Goal: Task Accomplishment & Management: Manage account settings

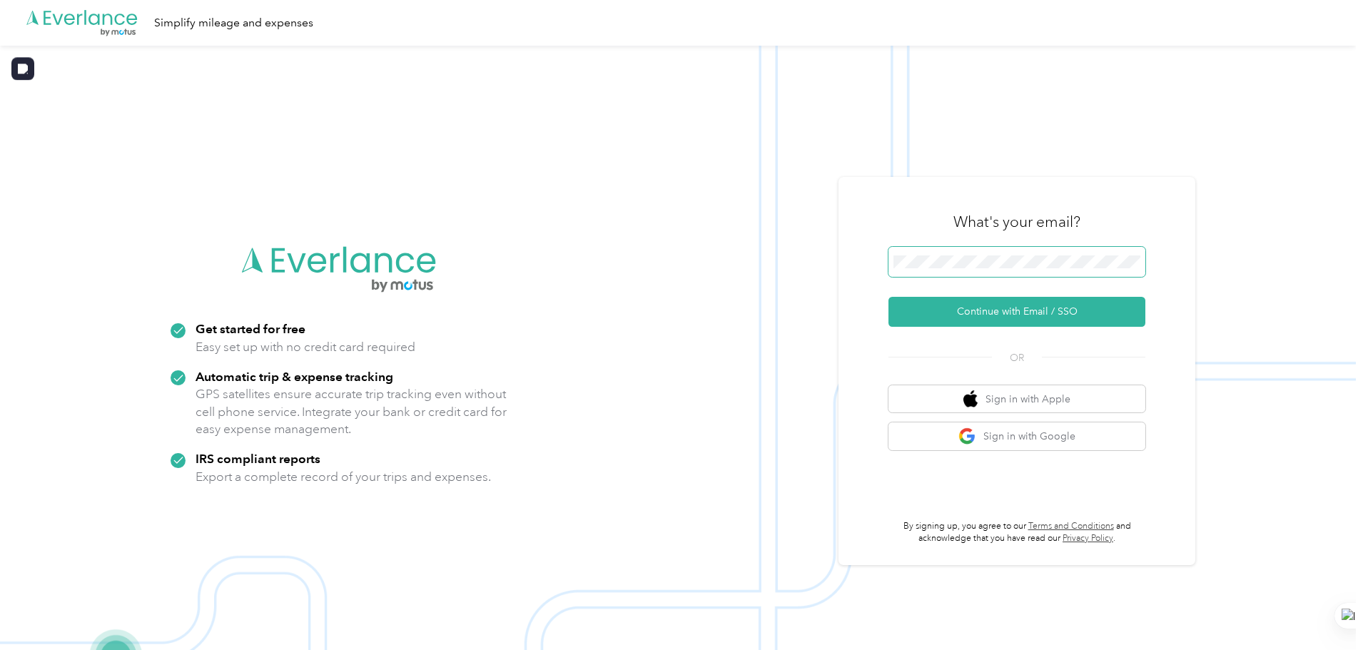
click at [962, 273] on span at bounding box center [1017, 262] width 257 height 30
click at [990, 315] on button "Continue with Email / SSO" at bounding box center [1017, 312] width 257 height 30
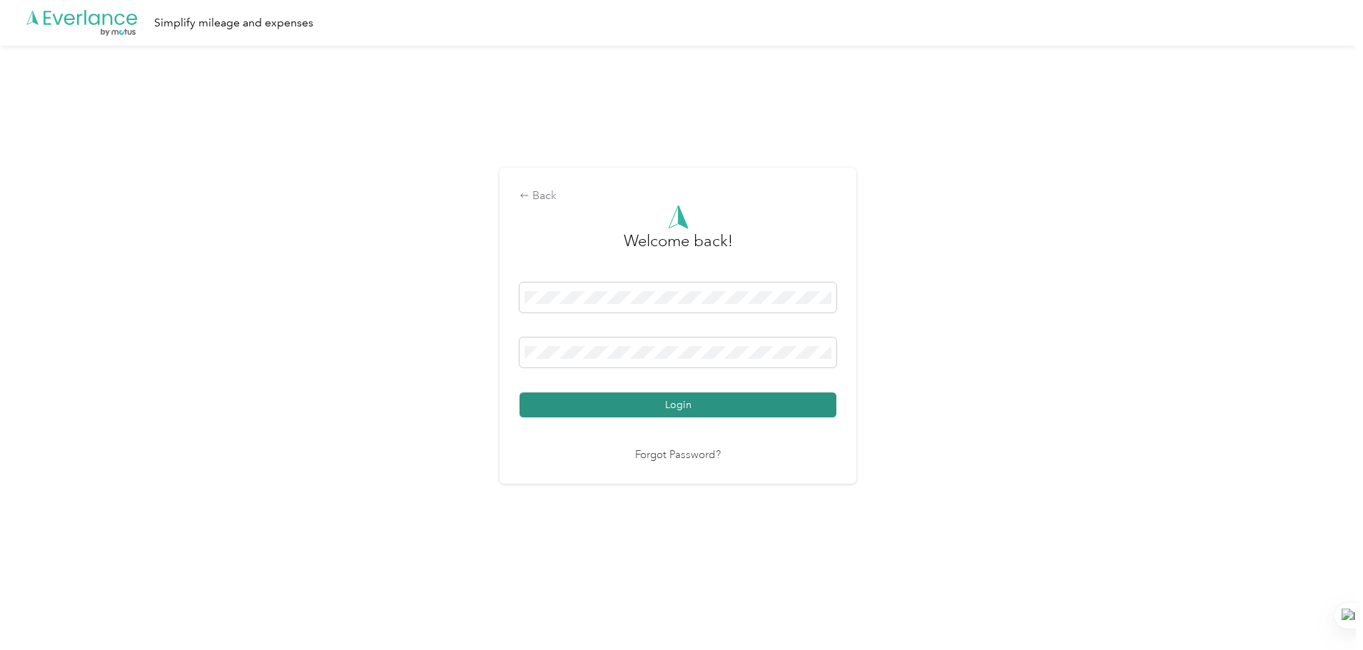
click at [681, 408] on button "Login" at bounding box center [678, 405] width 317 height 25
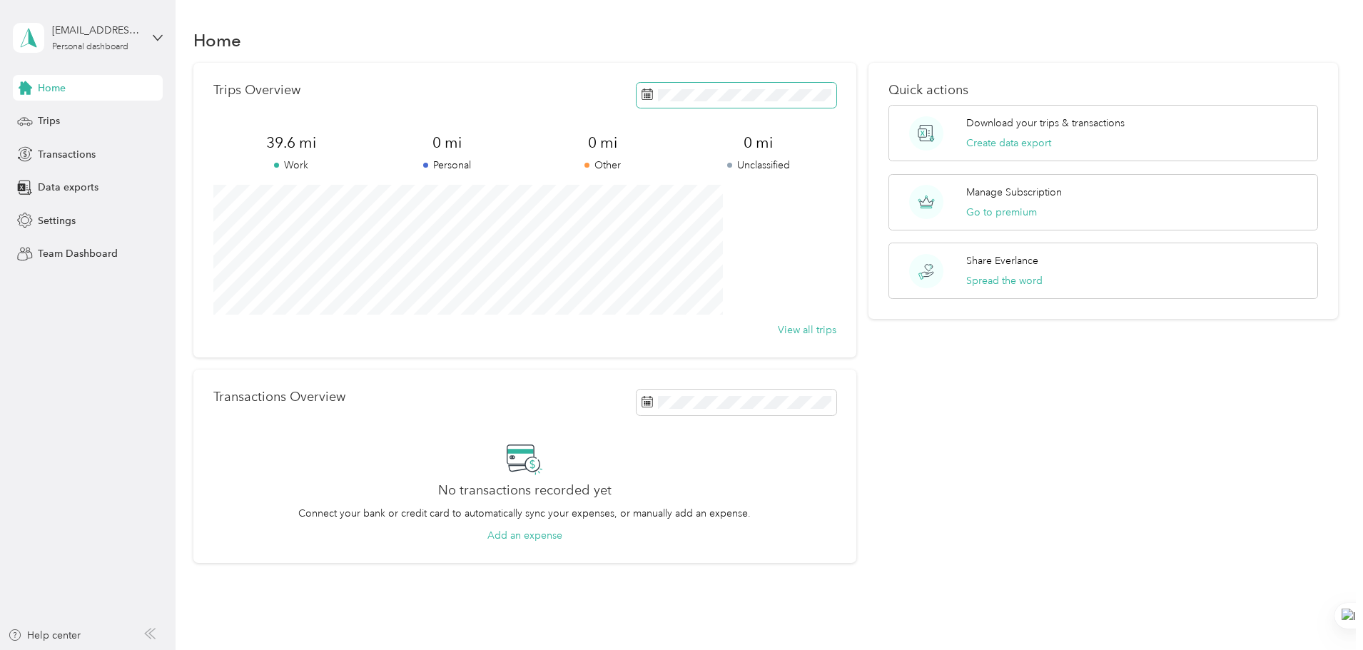
click at [642, 98] on icon at bounding box center [647, 94] width 11 height 11
click at [49, 123] on span "Trips" at bounding box center [49, 121] width 22 height 15
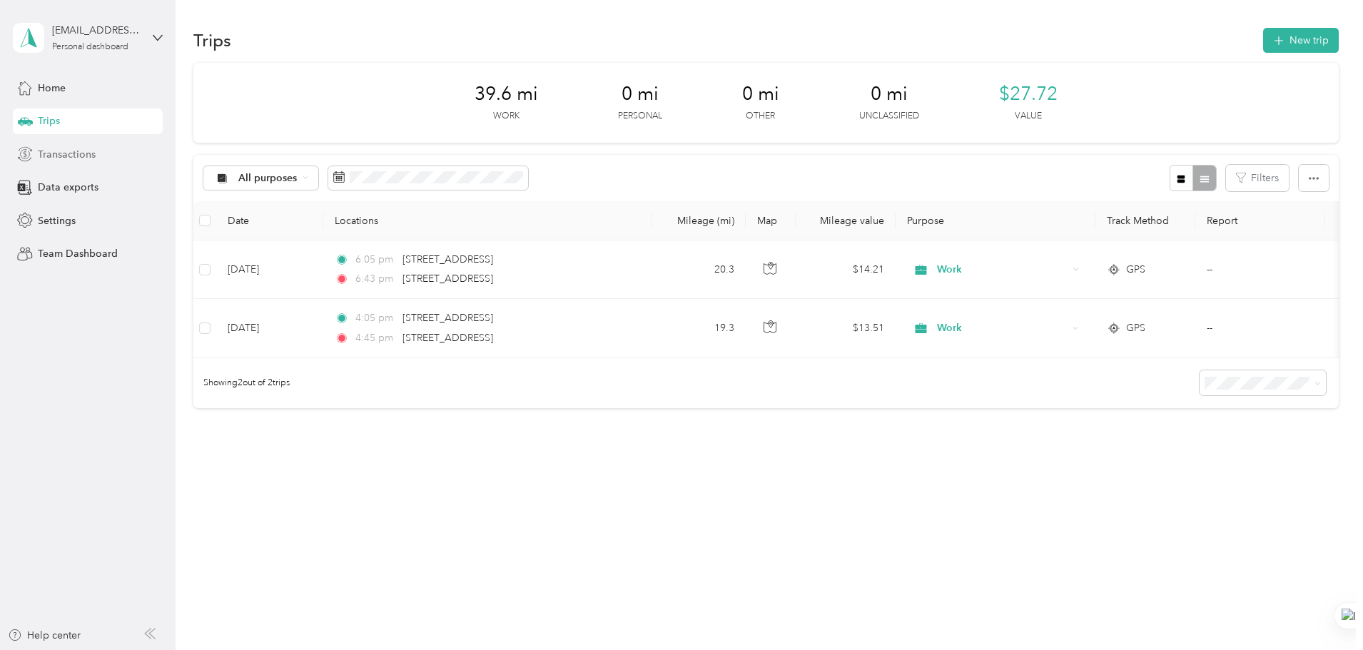
click at [44, 152] on span "Transactions" at bounding box center [67, 154] width 58 height 15
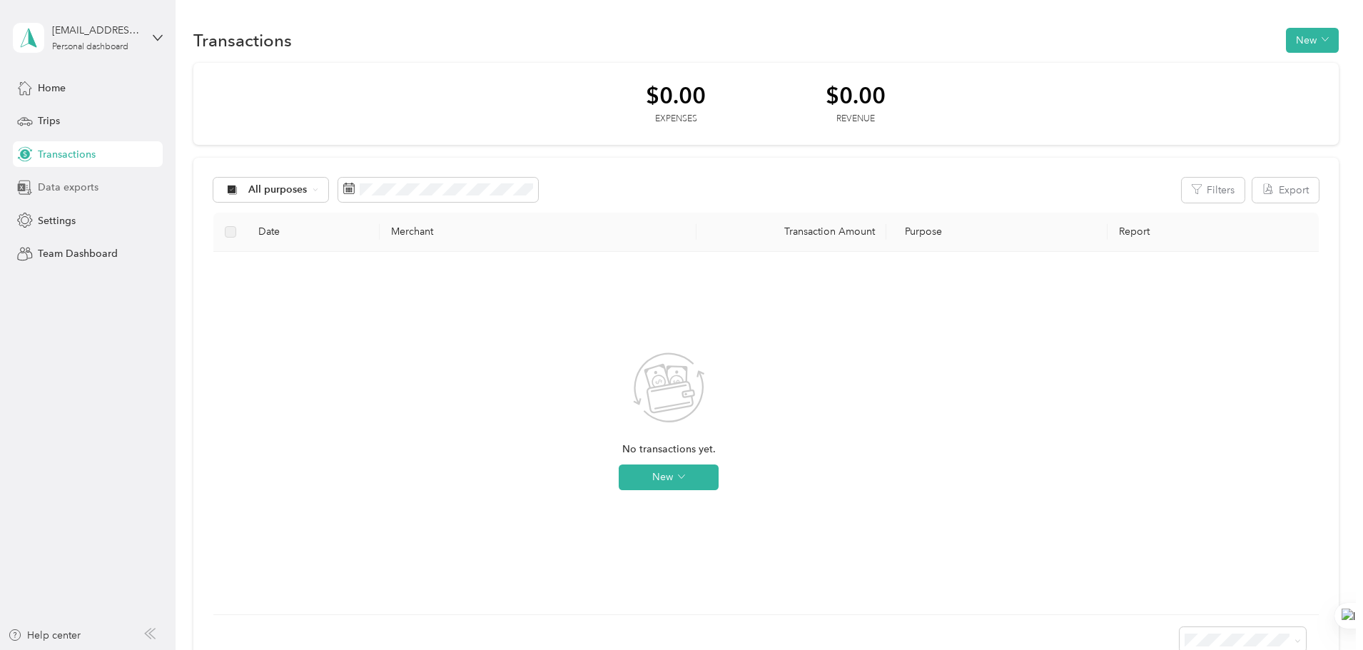
click at [54, 183] on span "Data exports" at bounding box center [68, 187] width 61 height 15
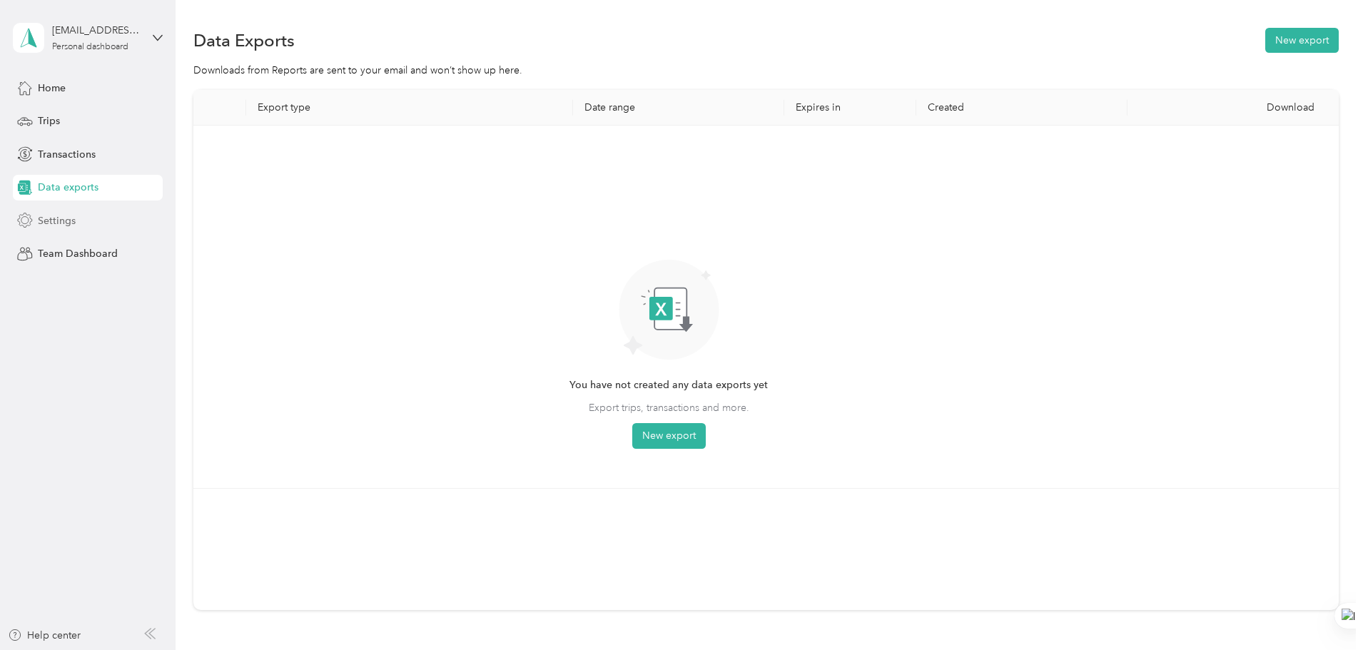
click at [37, 221] on div "Settings" at bounding box center [88, 221] width 150 height 26
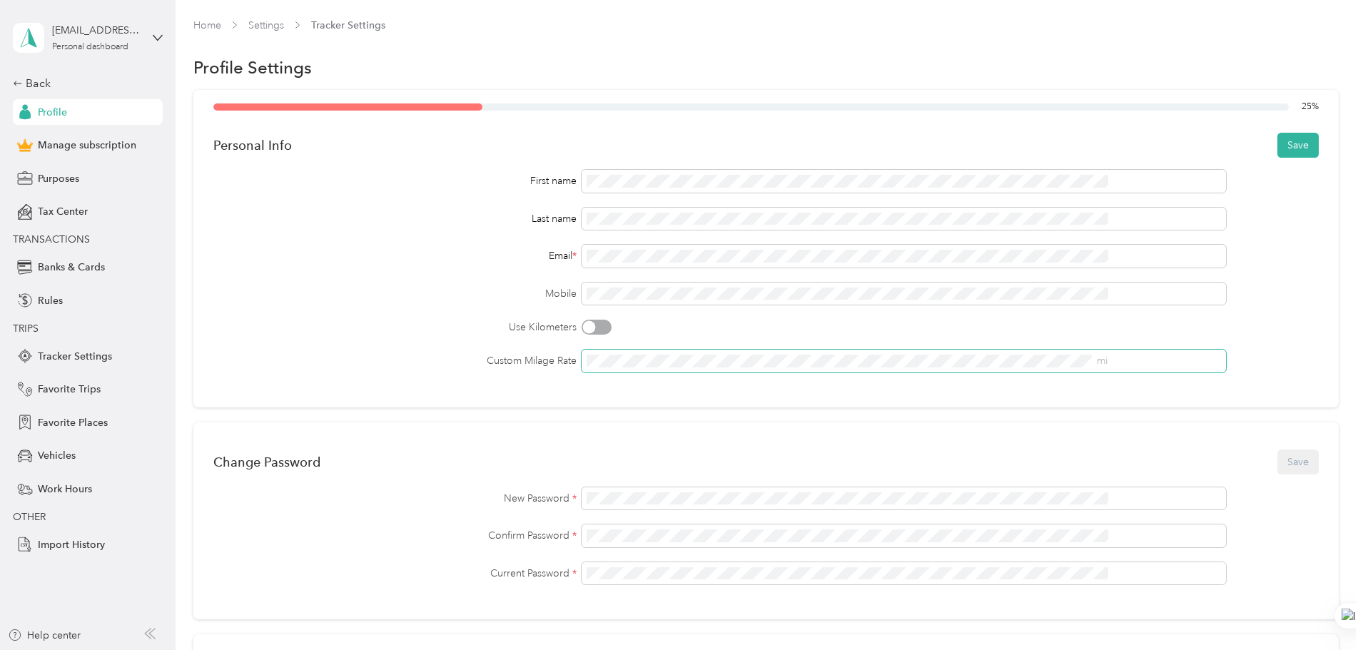
scroll to position [357, 0]
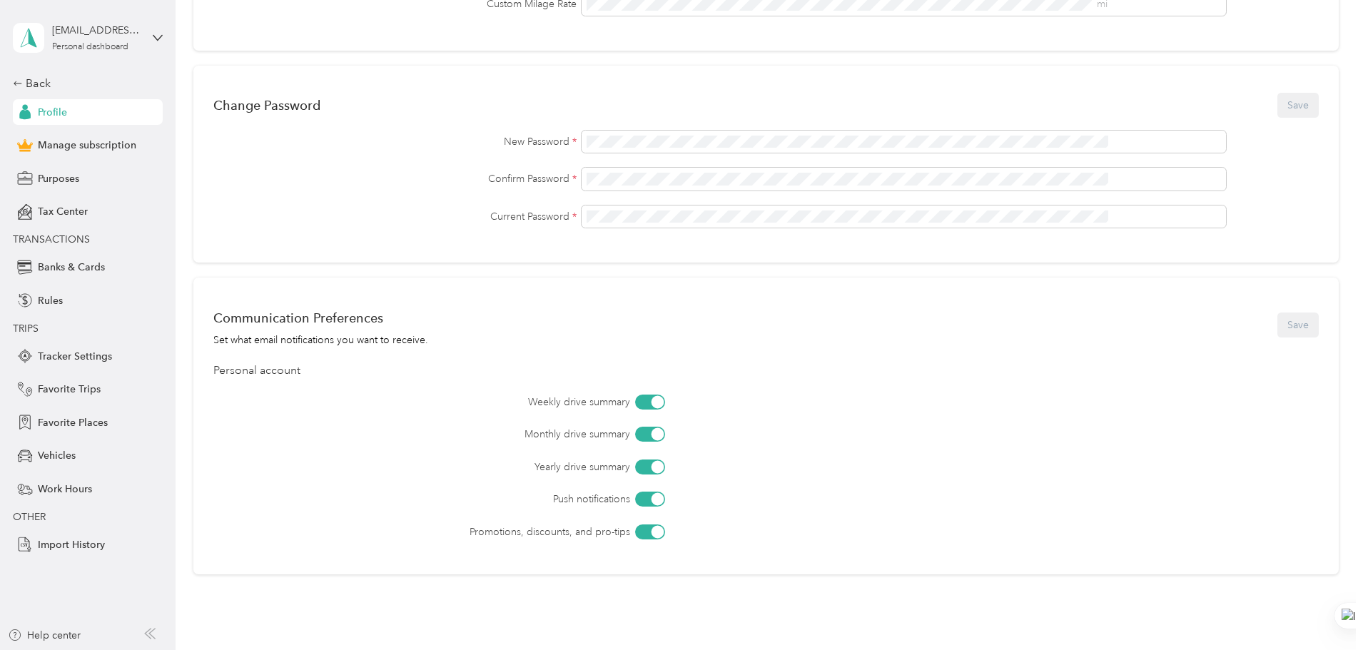
click at [665, 409] on div at bounding box center [650, 402] width 30 height 15
click at [664, 503] on div at bounding box center [657, 499] width 13 height 13
click at [649, 500] on div at bounding box center [642, 499] width 13 height 13
click at [1278, 323] on button "Save" at bounding box center [1298, 325] width 41 height 25
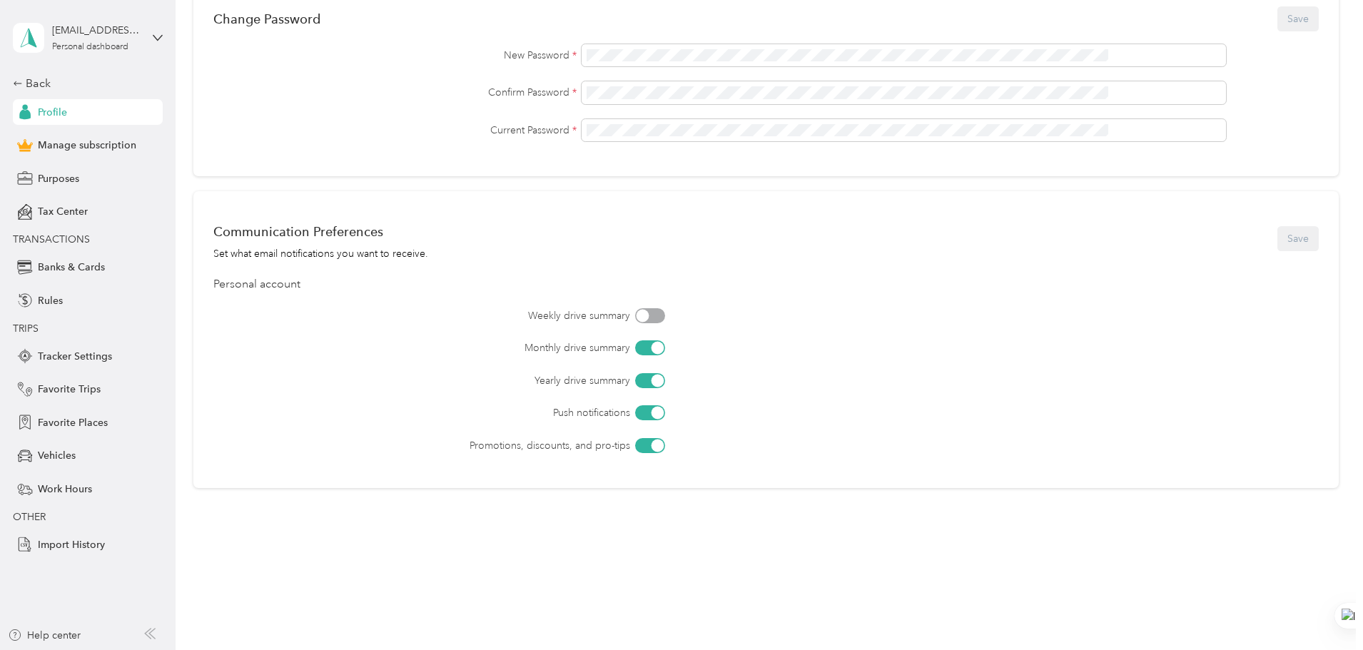
scroll to position [0, 0]
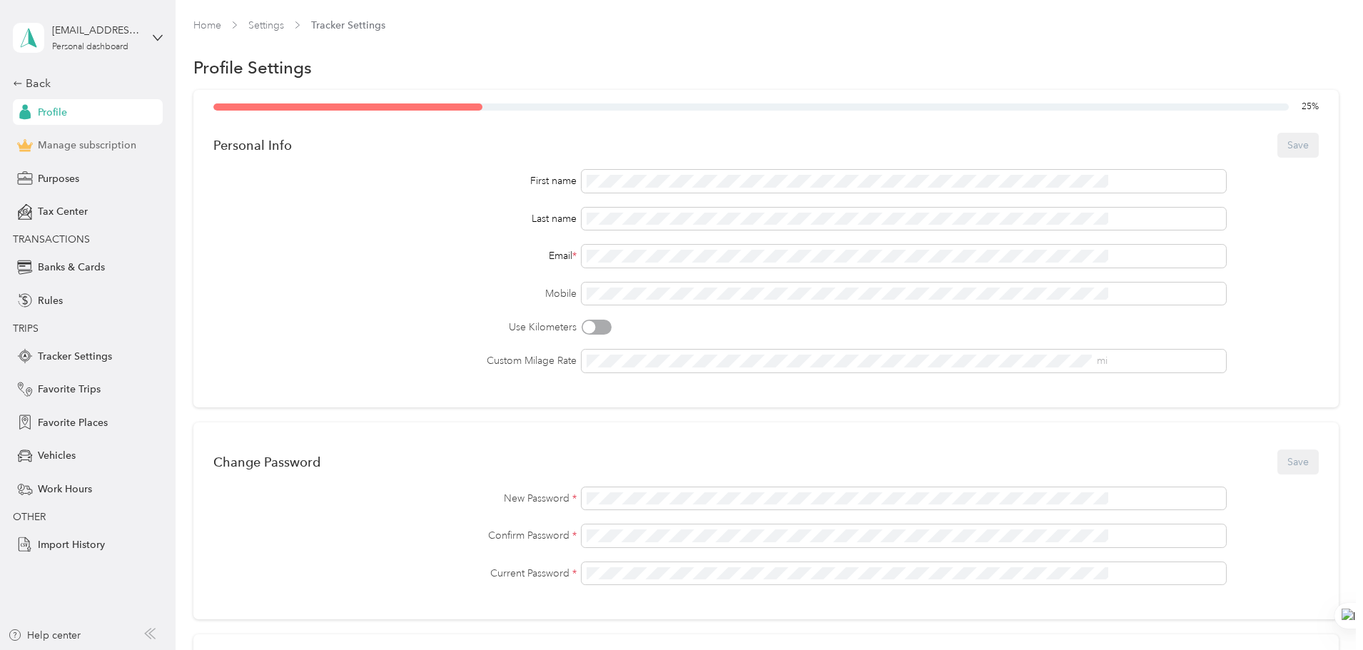
click at [67, 143] on span "Manage subscription" at bounding box center [87, 145] width 99 height 15
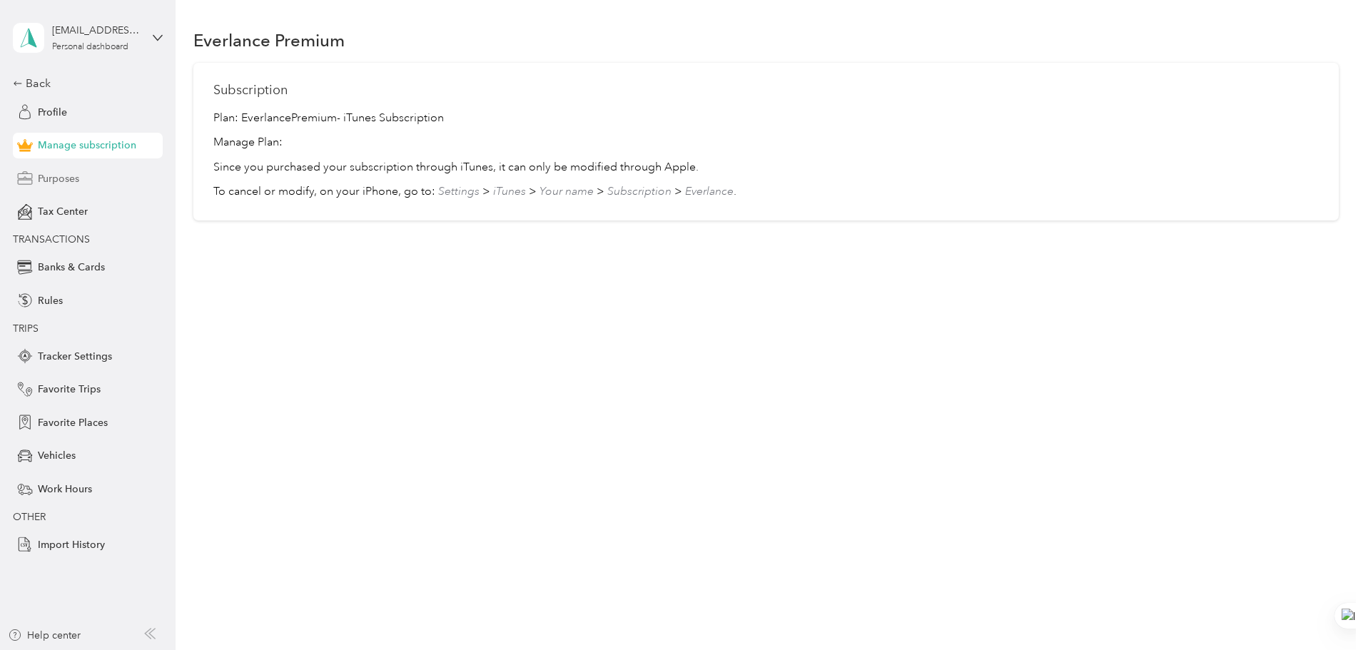
click at [68, 183] on span "Purposes" at bounding box center [58, 178] width 41 height 15
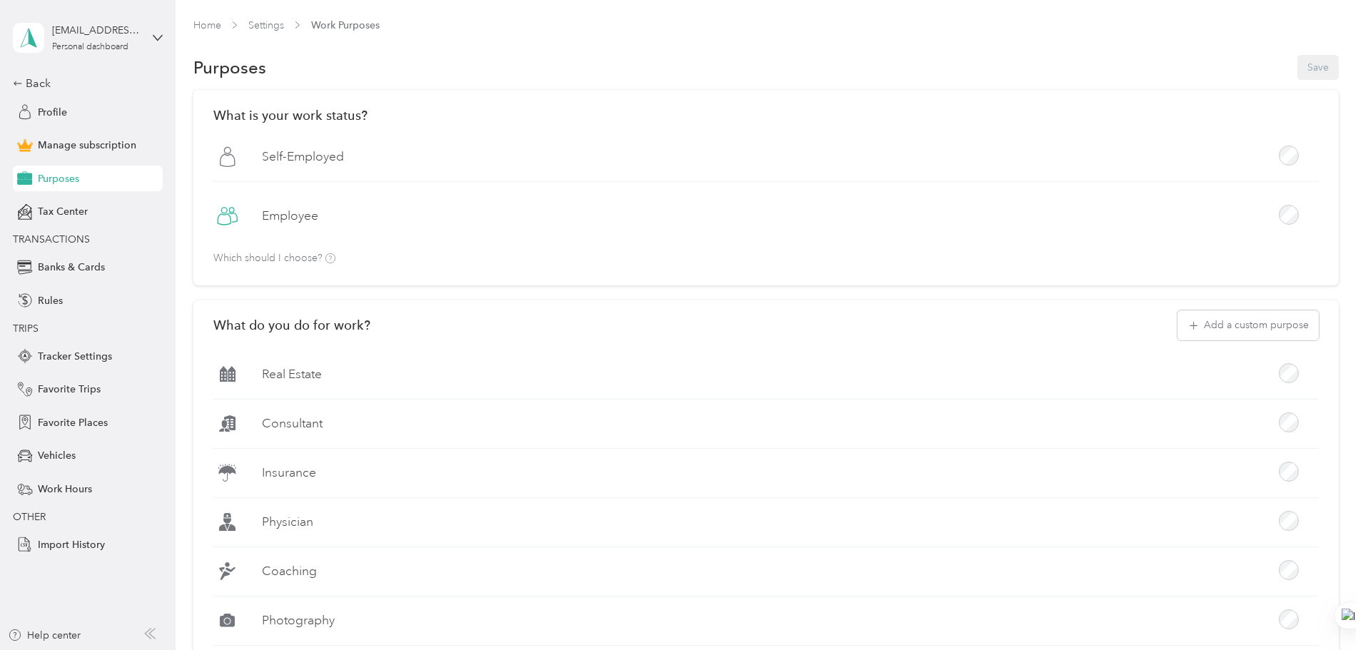
click at [344, 156] on label "Self-Employed" at bounding box center [303, 157] width 82 height 18
click at [323, 425] on label "Consultant" at bounding box center [292, 424] width 61 height 18
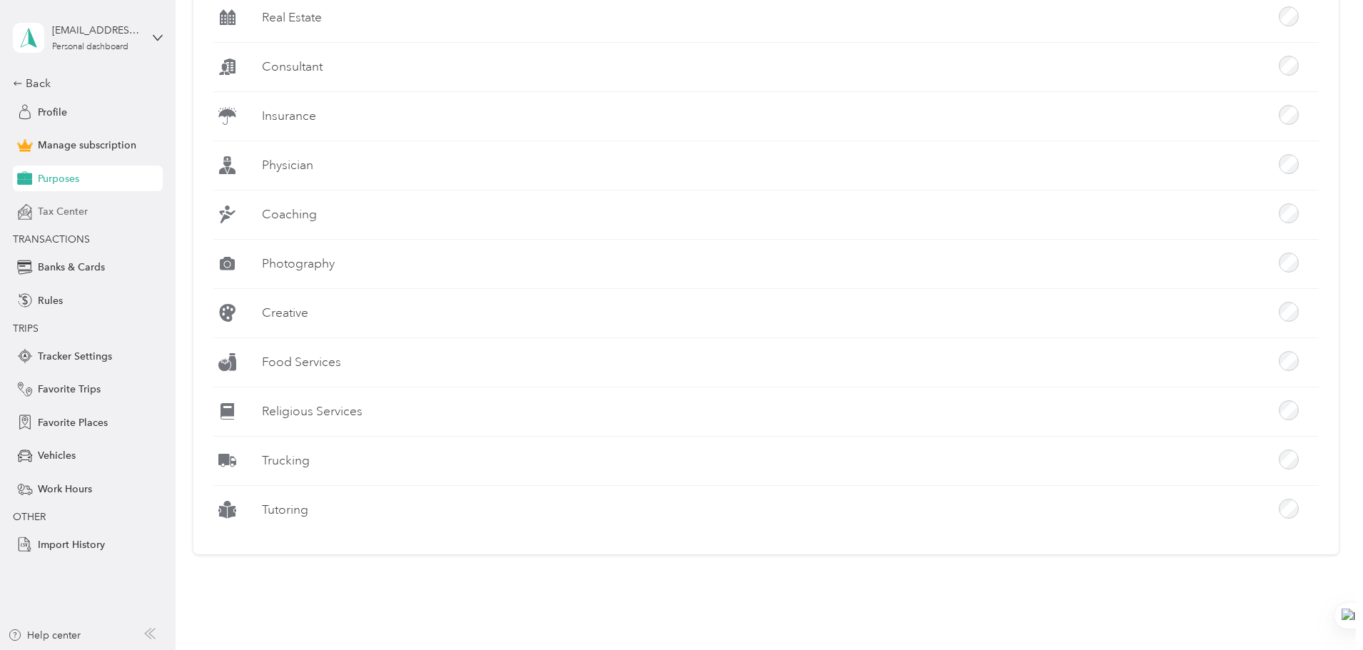
click at [58, 211] on span "Tax Center" at bounding box center [63, 211] width 50 height 15
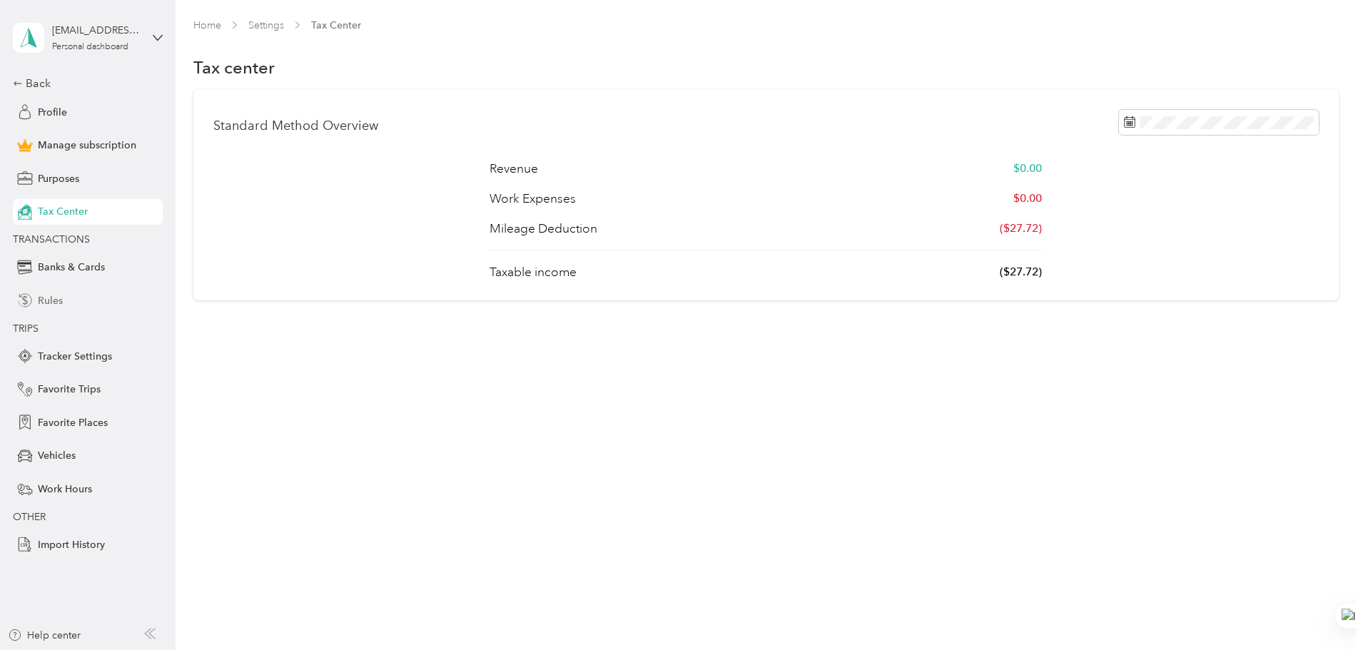
click at [45, 305] on span "Rules" at bounding box center [50, 300] width 25 height 15
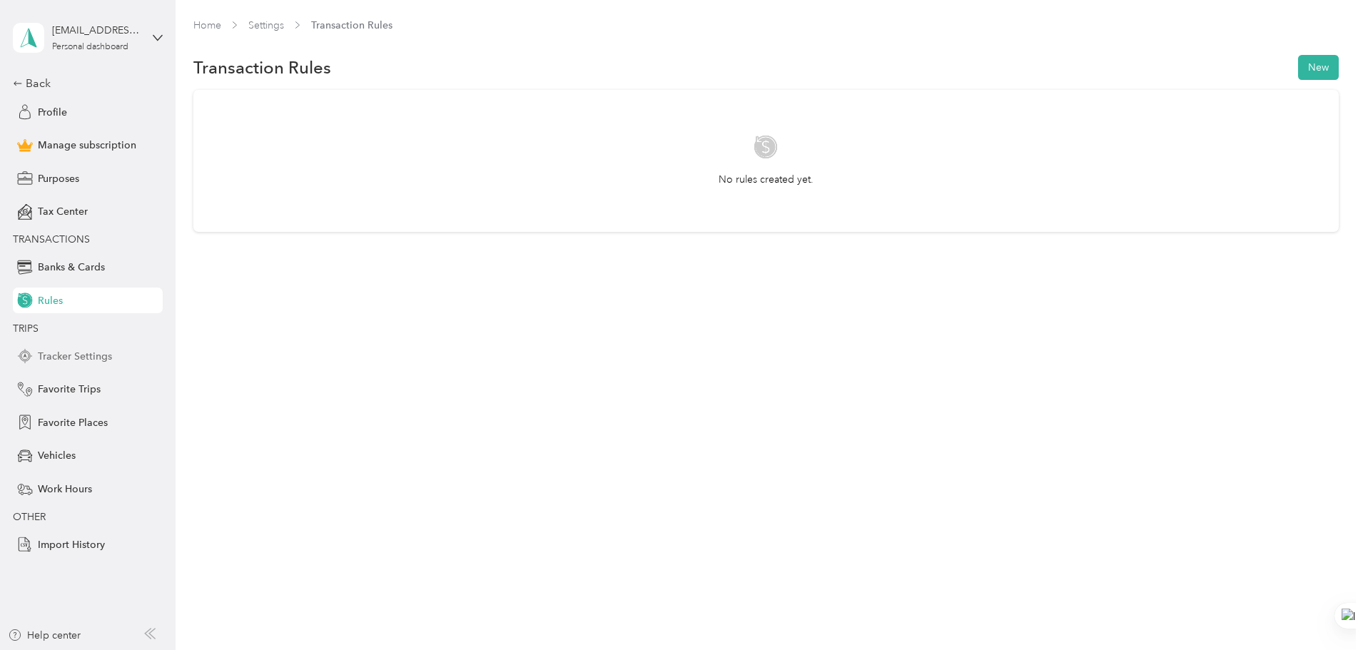
click at [77, 355] on span "Tracker Settings" at bounding box center [75, 356] width 74 height 15
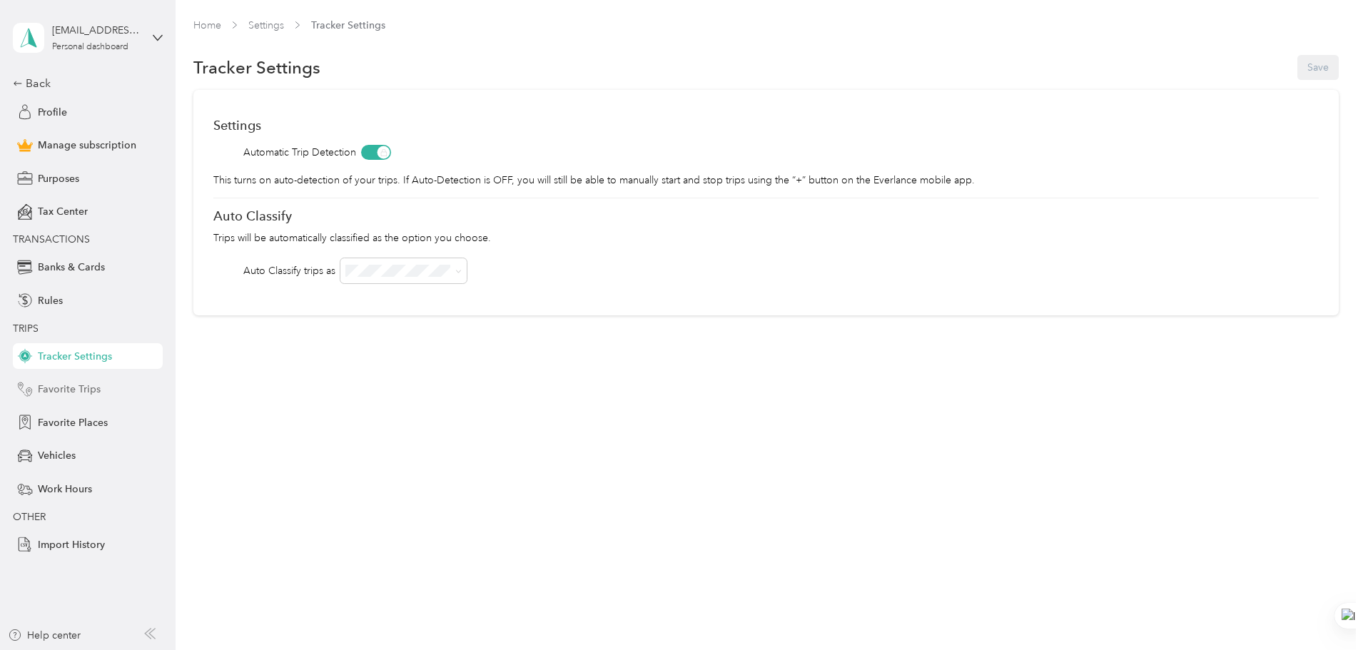
click at [66, 389] on span "Favorite Trips" at bounding box center [69, 389] width 63 height 15
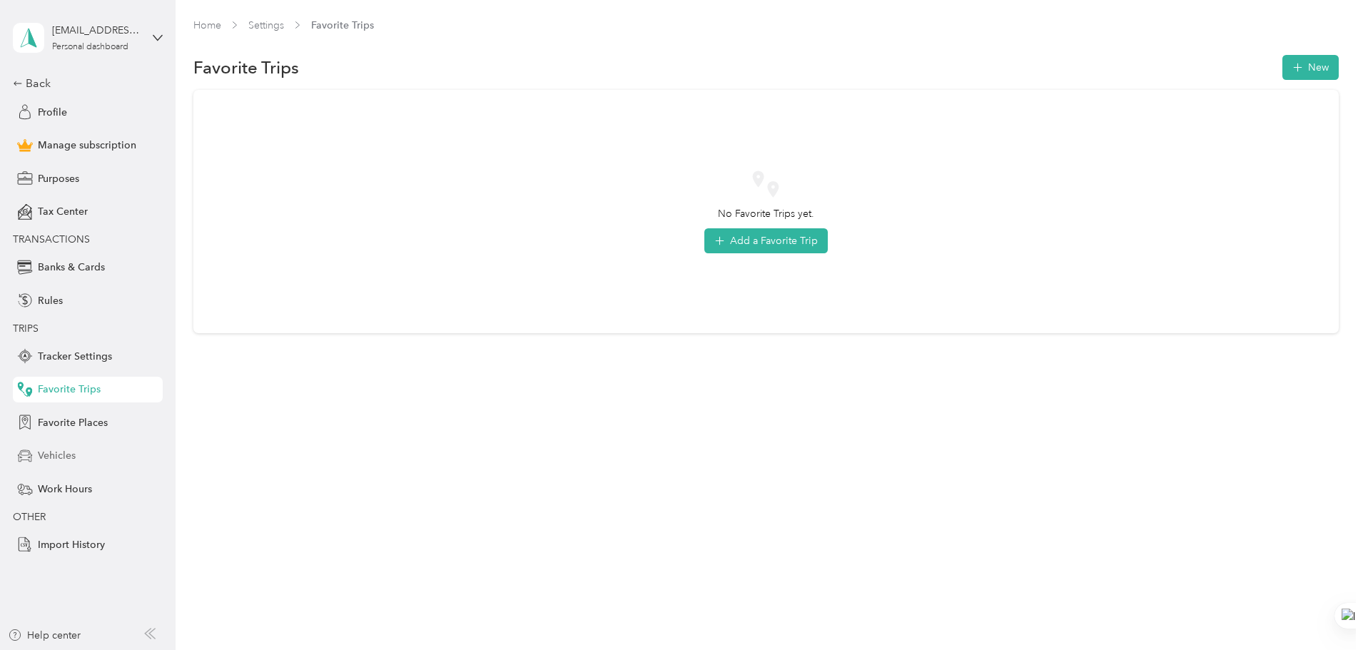
click at [53, 445] on div "Vehicles" at bounding box center [88, 456] width 150 height 26
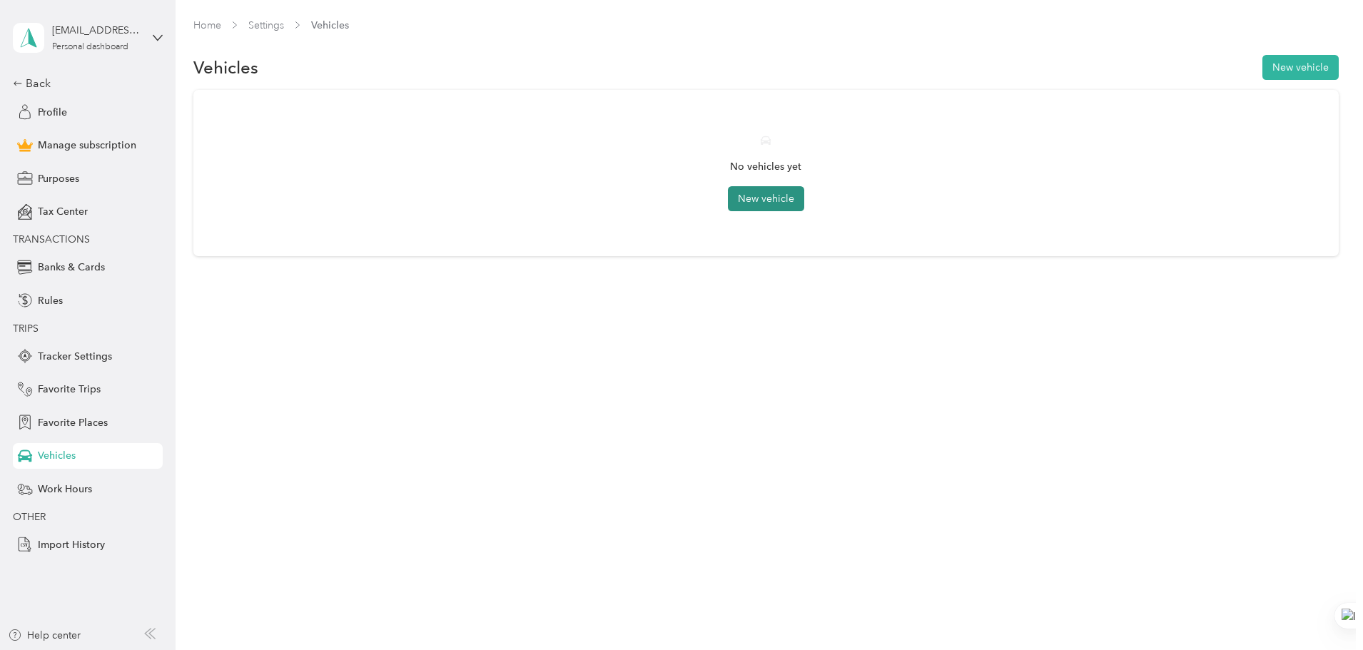
click at [770, 206] on button "New vehicle" at bounding box center [766, 198] width 76 height 25
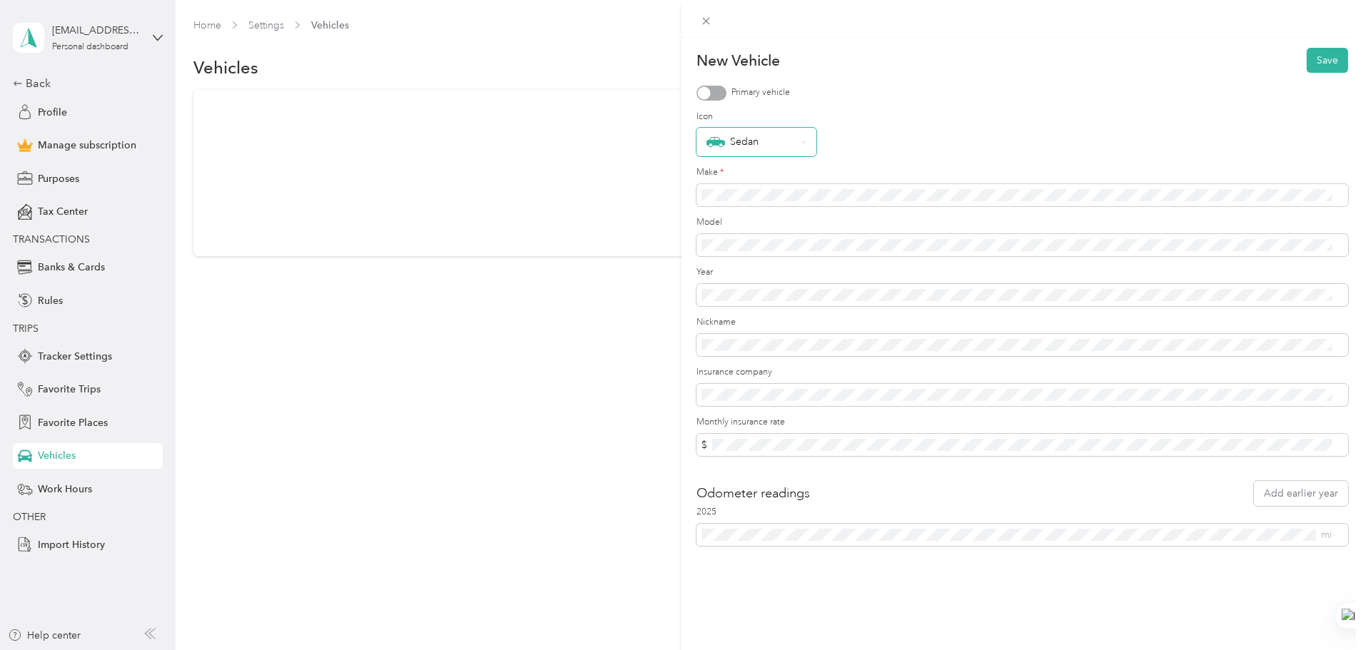
click at [782, 147] on div "Sedan" at bounding box center [751, 142] width 89 height 19
click at [732, 340] on div "Sedan" at bounding box center [749, 336] width 85 height 19
click at [713, 96] on div at bounding box center [712, 93] width 30 height 15
click at [1319, 58] on button "Save" at bounding box center [1327, 60] width 41 height 25
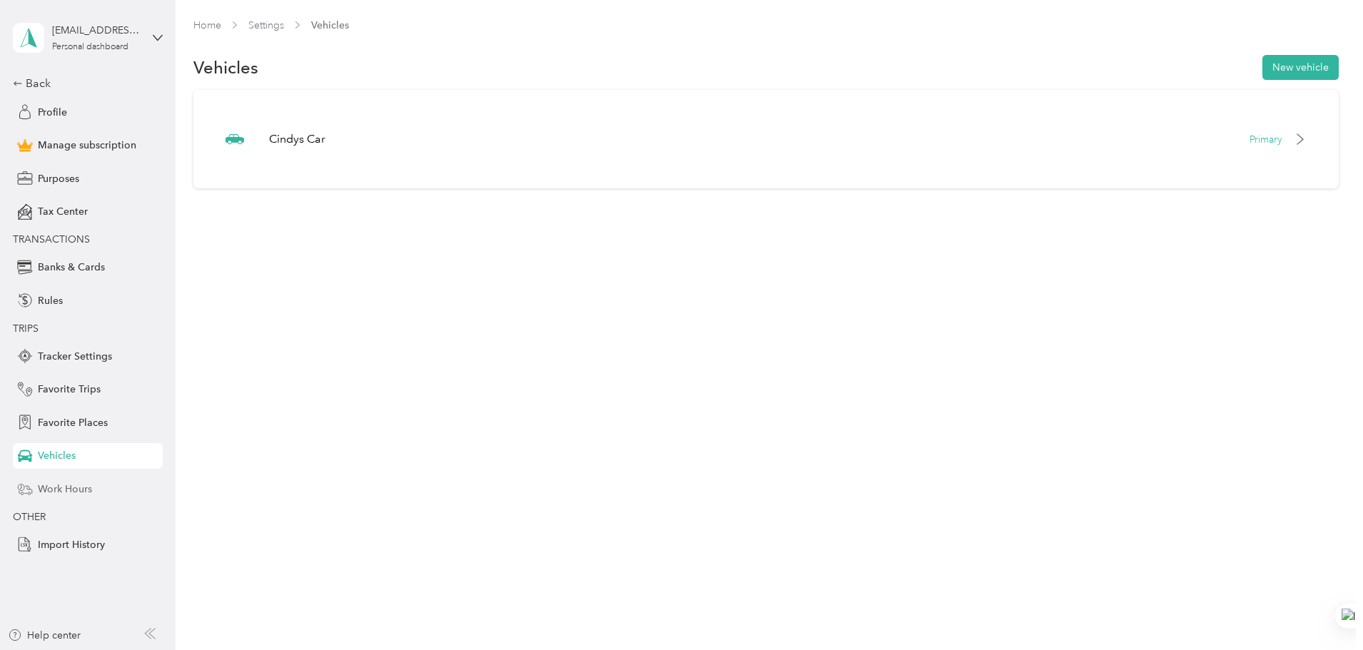
click at [82, 495] on span "Work Hours" at bounding box center [65, 489] width 54 height 15
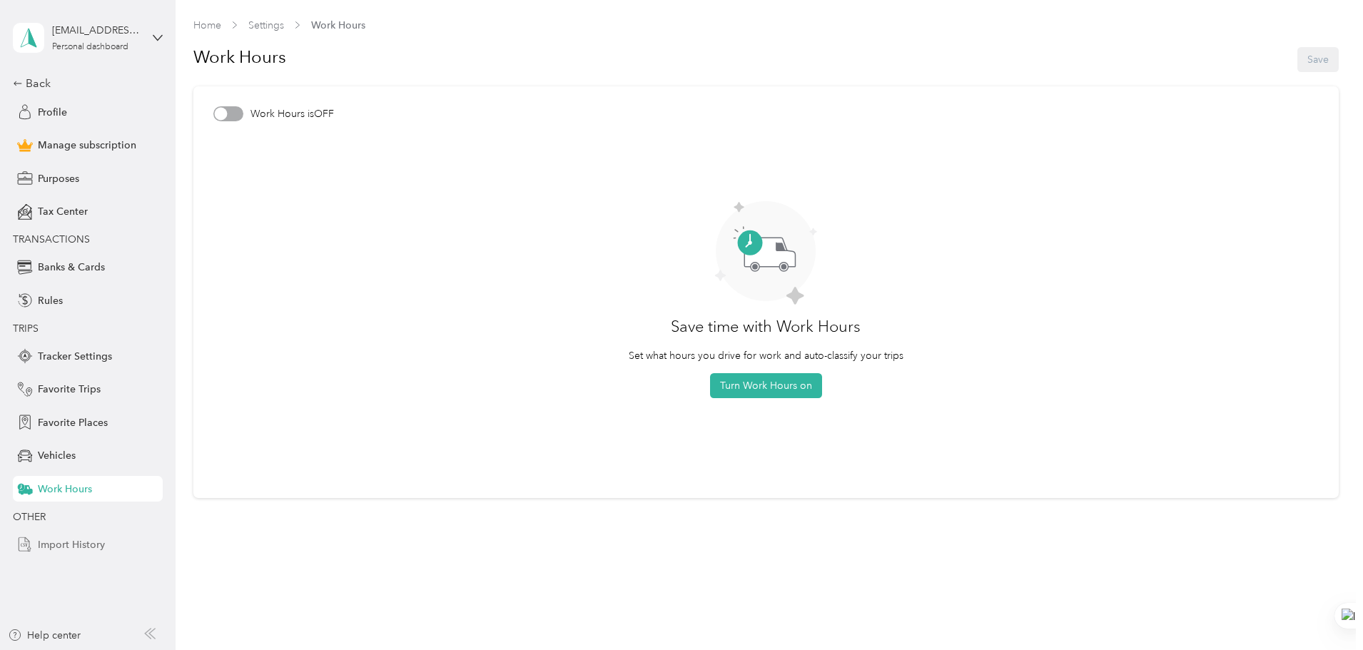
click at [56, 549] on span "Import History" at bounding box center [71, 545] width 67 height 15
